Goal: Task Accomplishment & Management: Complete application form

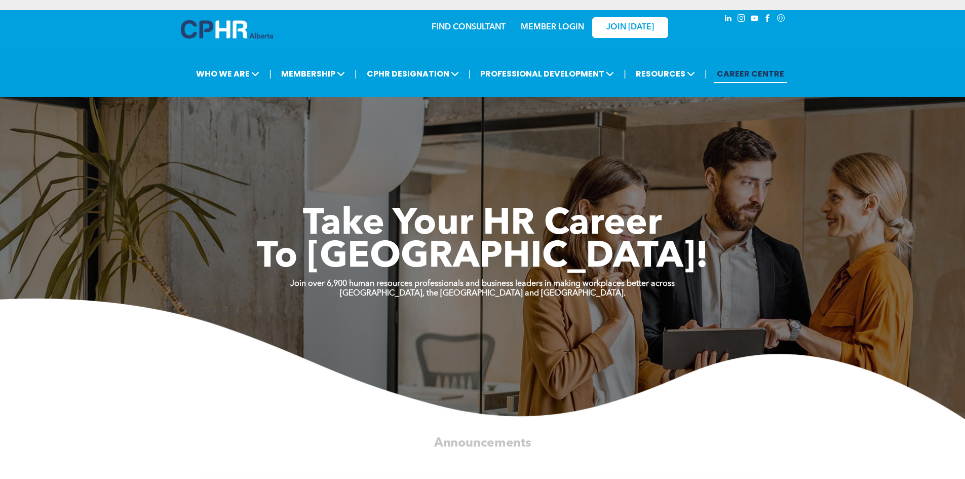
click at [563, 29] on link "MEMBER LOGIN" at bounding box center [552, 27] width 63 height 8
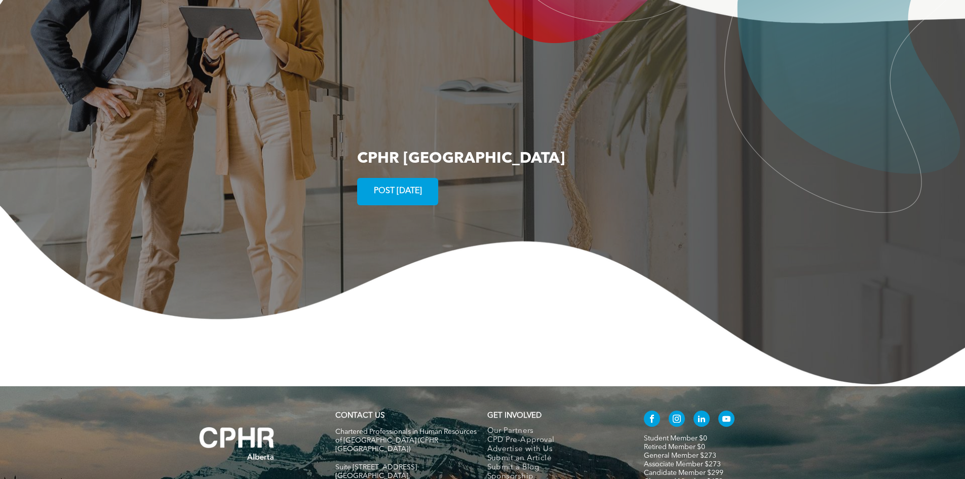
scroll to position [1844, 0]
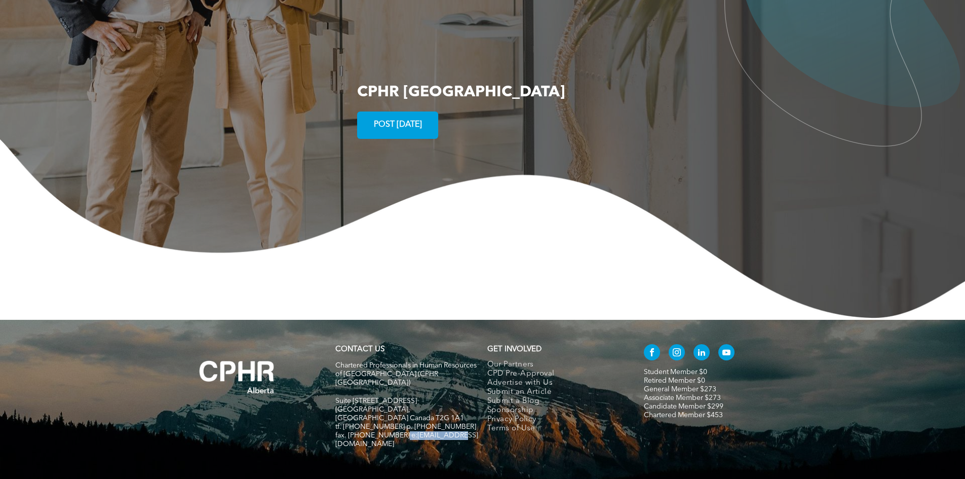
drag, startPoint x: 457, startPoint y: 380, endPoint x: 400, endPoint y: 380, distance: 56.8
click at [400, 431] on h5 "fax. [PHONE_NUMBER] e:[EMAIL_ADDRESS][DOMAIN_NAME]" at bounding box center [407, 439] width 143 height 17
click at [441, 449] on h5 at bounding box center [407, 453] width 143 height 9
drag, startPoint x: 454, startPoint y: 381, endPoint x: 402, endPoint y: 381, distance: 51.7
click at [402, 431] on h5 "fax. [PHONE_NUMBER] e:[EMAIL_ADDRESS][DOMAIN_NAME]" at bounding box center [407, 439] width 143 height 17
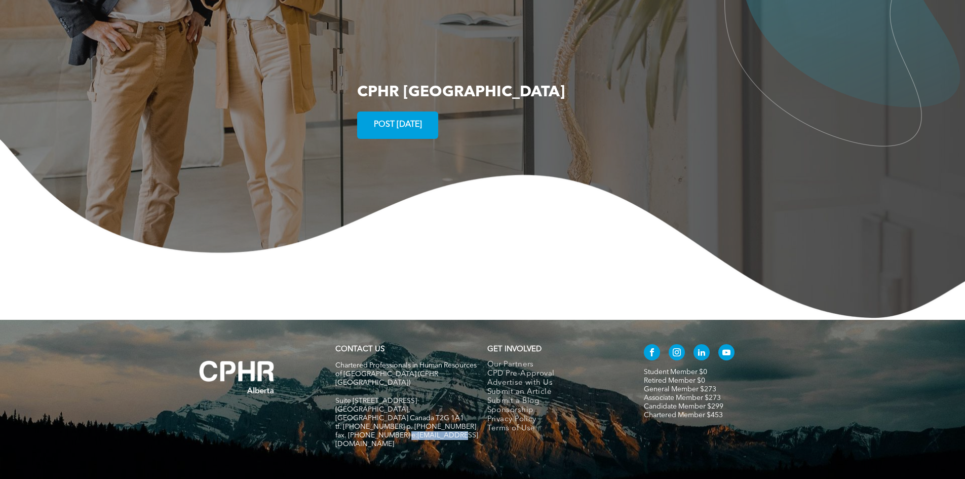
copy span "info@cphrab.ca"
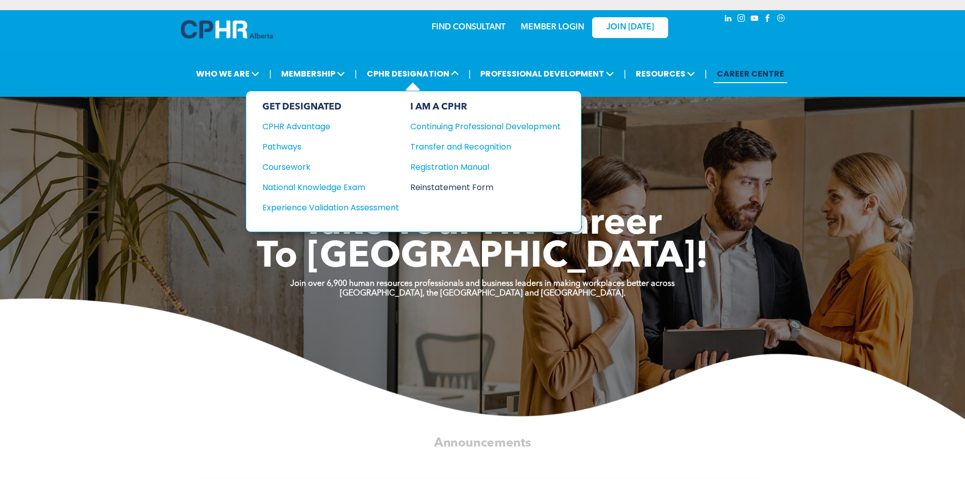
click at [468, 182] on div "Reinstatement Form" at bounding box center [478, 187] width 135 height 13
